Goal: Task Accomplishment & Management: Use online tool/utility

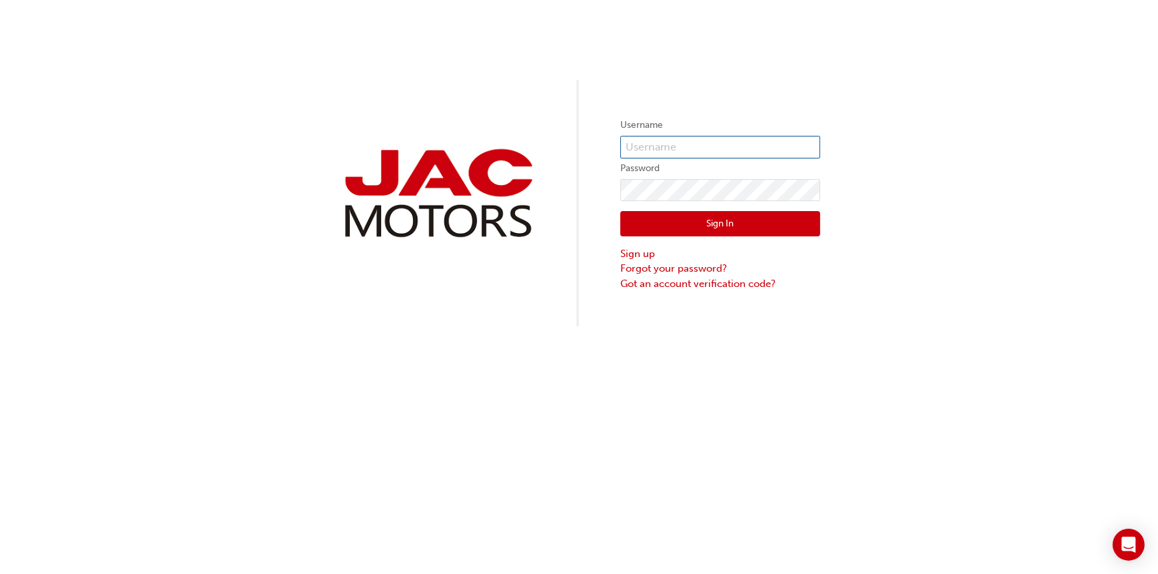
type input "MF0355"
click at [723, 219] on button "Sign In" at bounding box center [720, 223] width 200 height 25
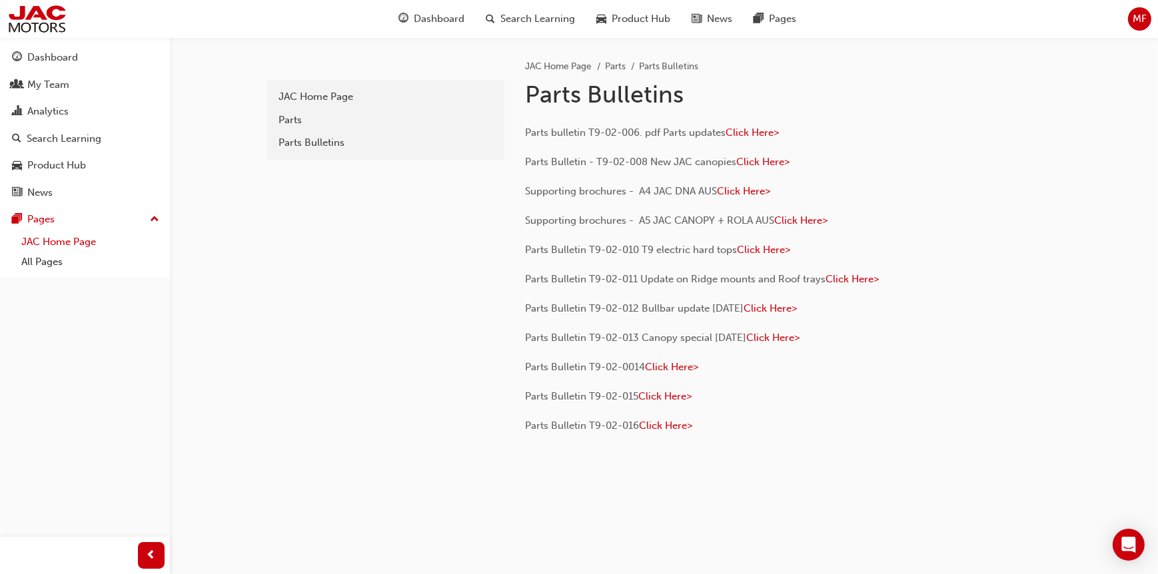
click at [81, 241] on link "JAC Home Page" at bounding box center [90, 242] width 149 height 21
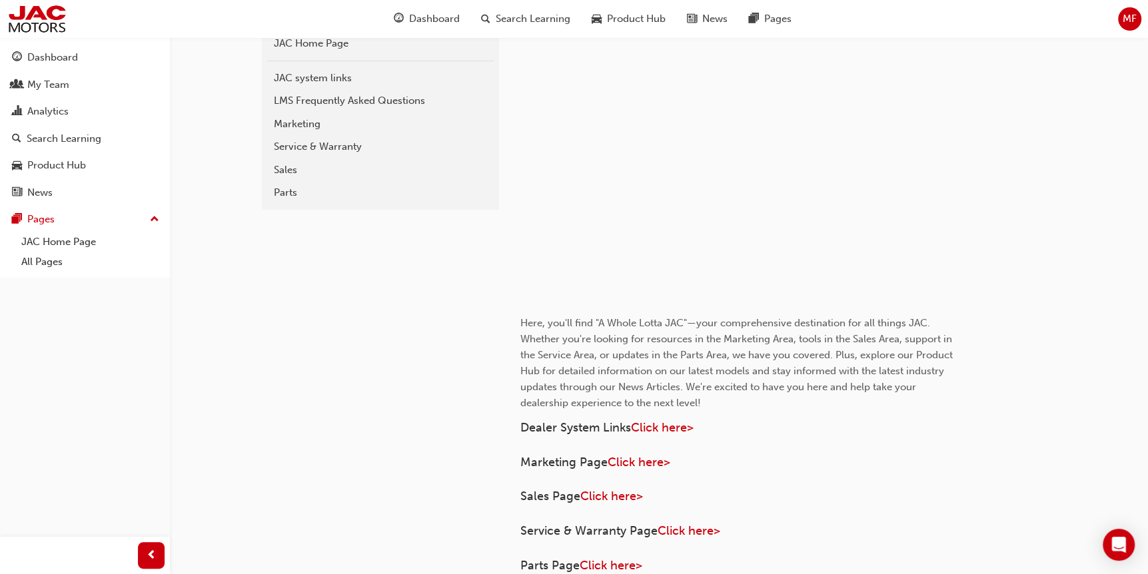
scroll to position [400, 0]
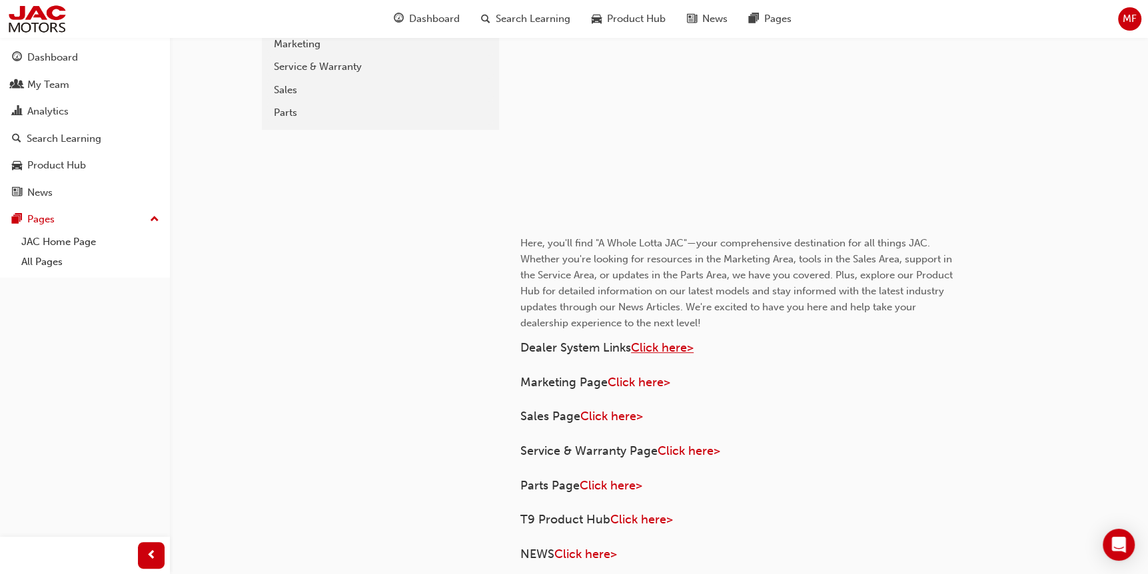
click at [661, 346] on span "Click here>" at bounding box center [662, 348] width 63 height 15
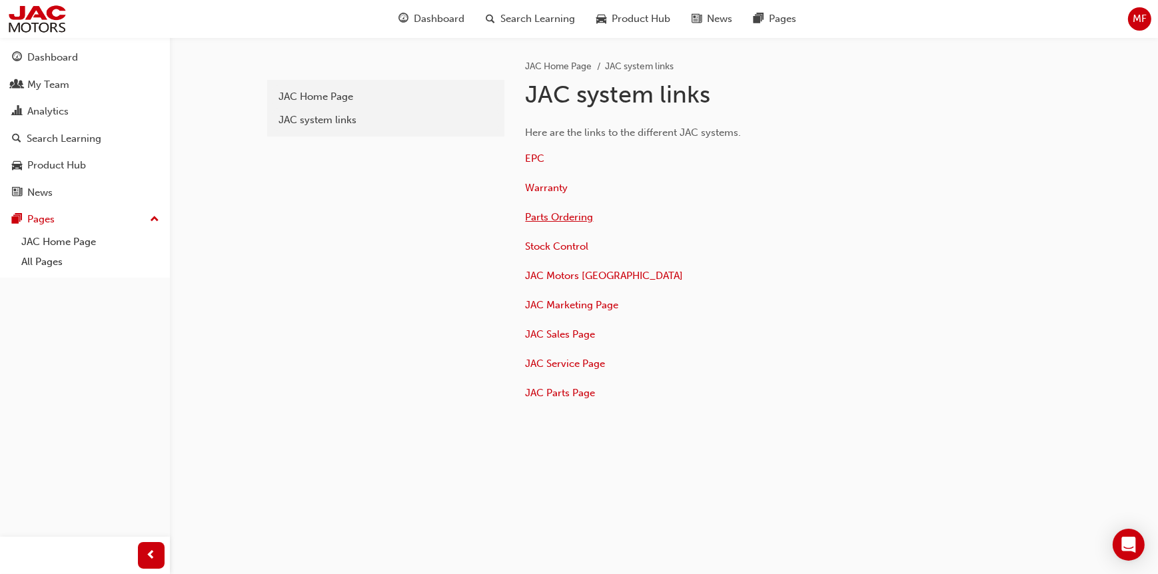
click at [548, 217] on span "Parts Ordering" at bounding box center [560, 217] width 68 height 12
